Goal: Information Seeking & Learning: Check status

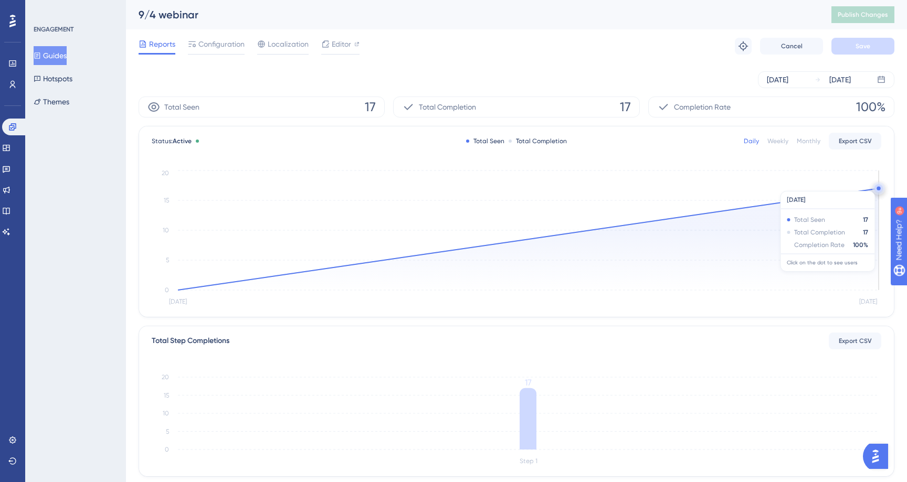
click at [877, 186] on circle at bounding box center [878, 188] width 8 height 8
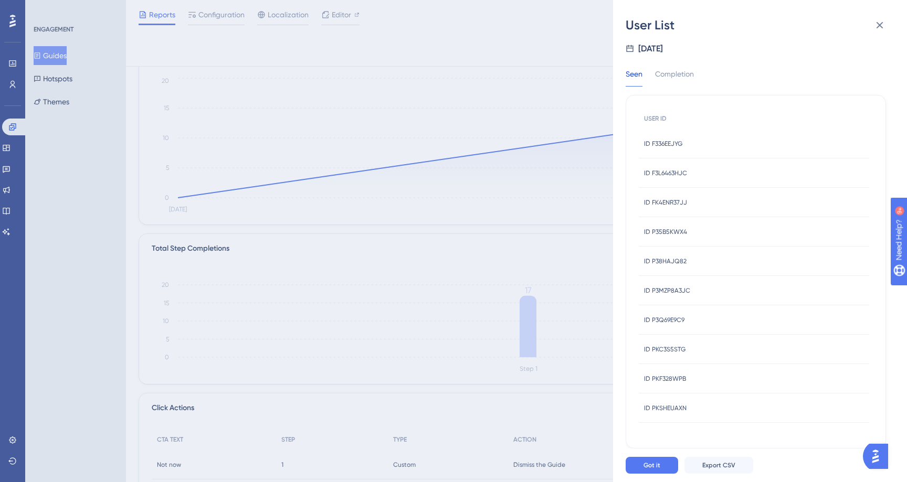
scroll to position [93, 0]
click at [660, 409] on span "ID PKSHEUAXN" at bounding box center [665, 408] width 42 height 8
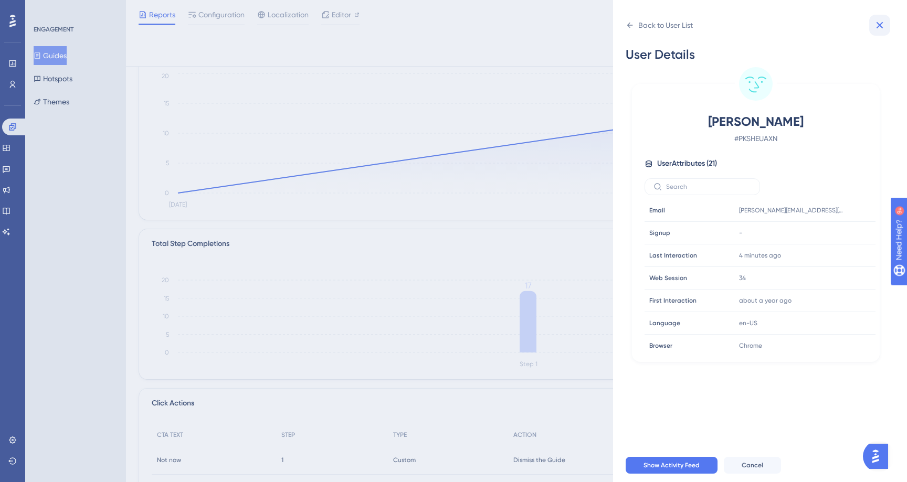
click at [879, 24] on icon at bounding box center [879, 25] width 7 height 7
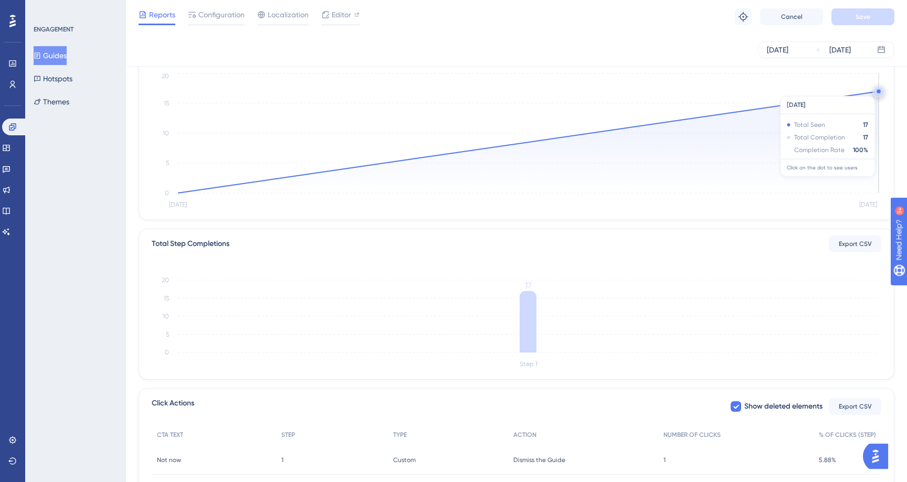
click at [876, 90] on circle at bounding box center [878, 91] width 8 height 8
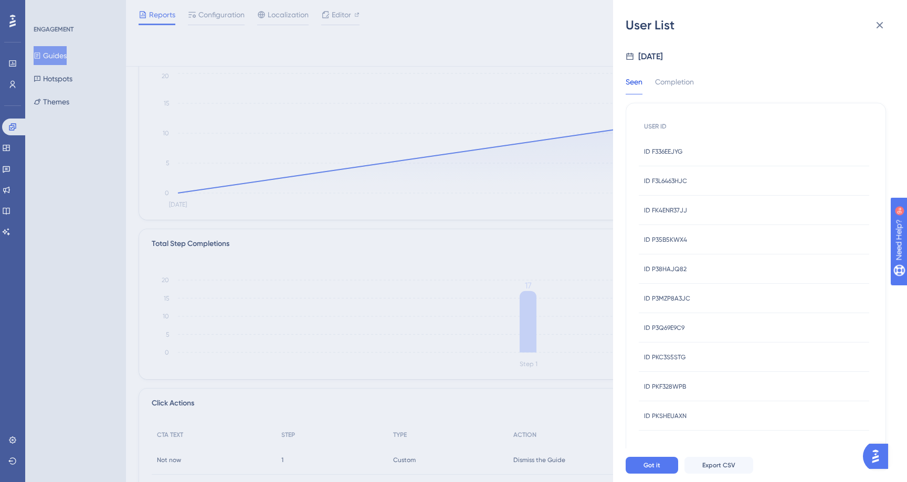
scroll to position [8, 0]
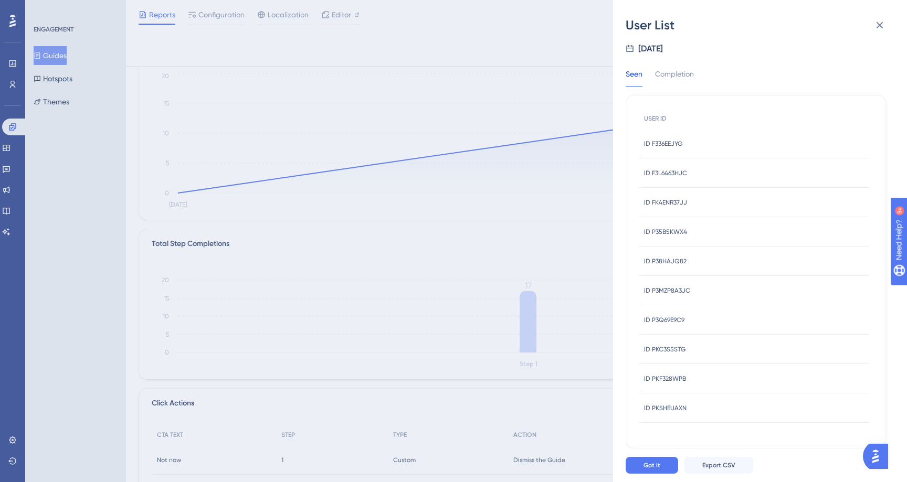
click at [675, 379] on span "ID PKF328WPB" at bounding box center [665, 379] width 42 height 8
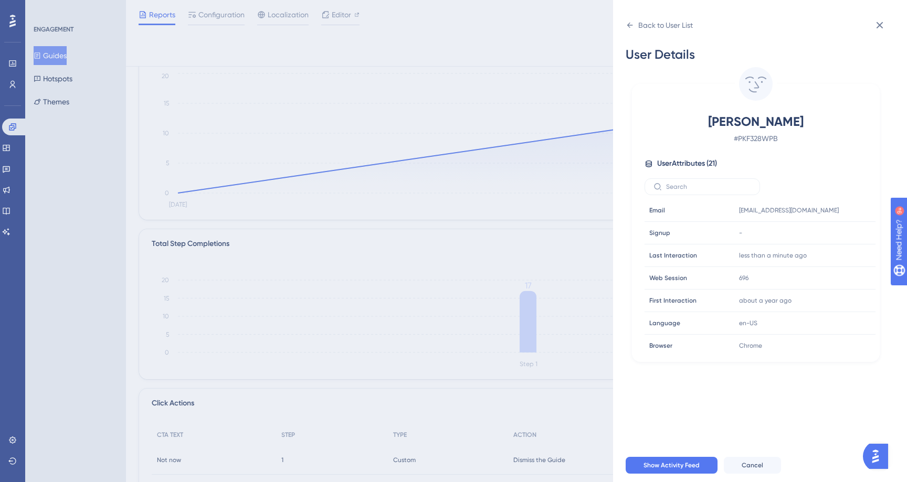
scroll to position [0, 0]
click at [878, 24] on icon at bounding box center [879, 25] width 7 height 7
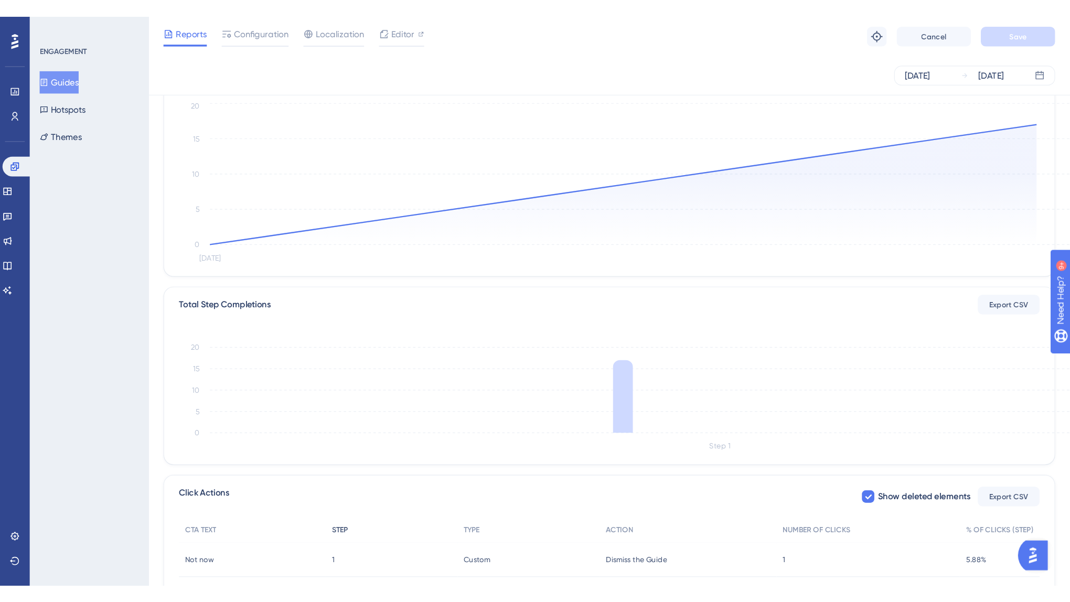
scroll to position [62, 0]
